Goal: Task Accomplishment & Management: Manage account settings

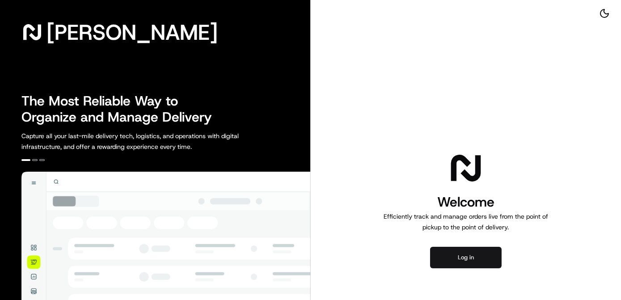
click at [475, 261] on button "Log in" at bounding box center [466, 257] width 72 height 21
